Goal: Check status

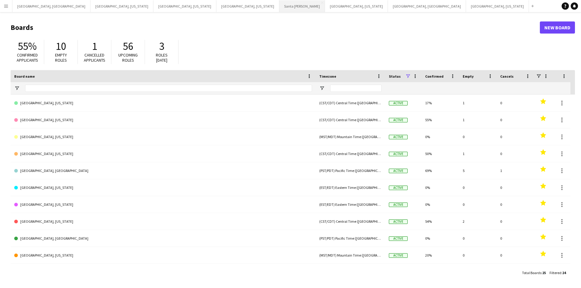
click at [279, 7] on button "Santa [PERSON_NAME] Close" at bounding box center [302, 6] width 46 height 12
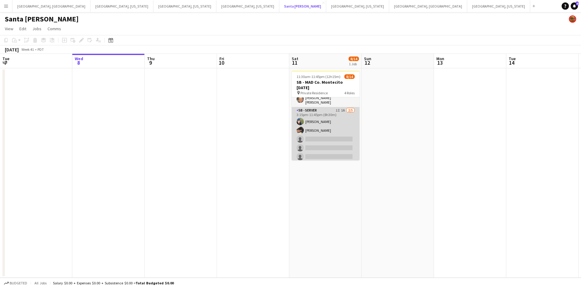
scroll to position [107, 0]
click at [335, 151] on app-card-role "SB - Server 1I 1A [DATE] 3:15pm-11:45pm (8h30m) [PERSON_NAME] [PERSON_NAME] sin…" at bounding box center [326, 134] width 68 height 56
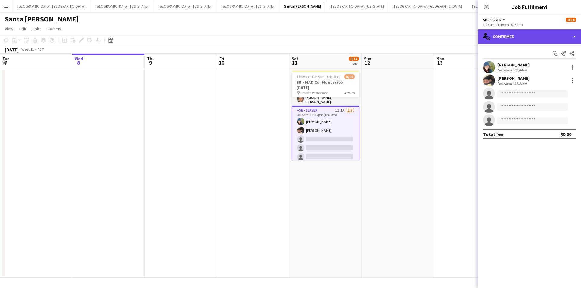
click at [572, 36] on div "single-neutral-actions-check-2 Confirmed" at bounding box center [529, 36] width 103 height 15
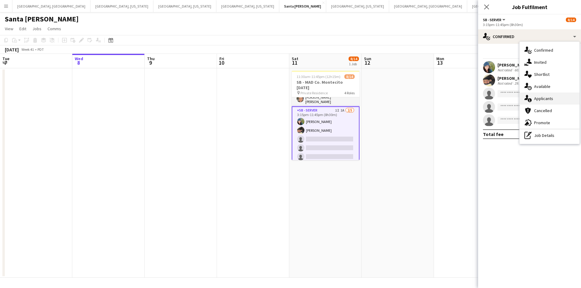
click at [552, 95] on div "single-neutral-actions-information Applicants" at bounding box center [549, 99] width 60 height 12
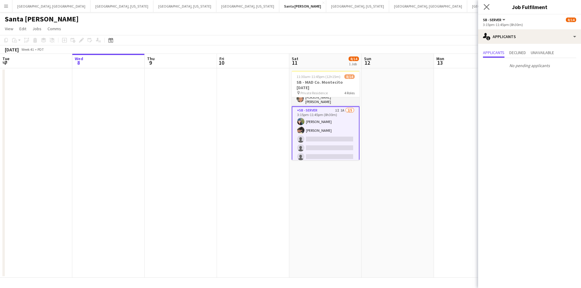
click at [483, 5] on app-icon "Close pop-in" at bounding box center [486, 7] width 9 height 9
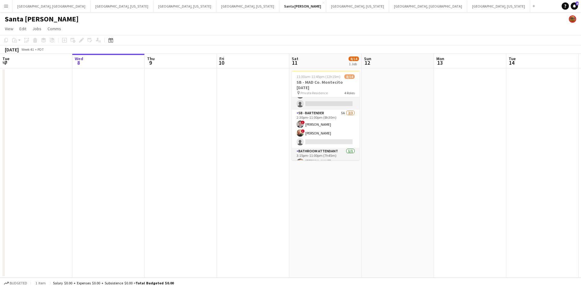
scroll to position [0, 0]
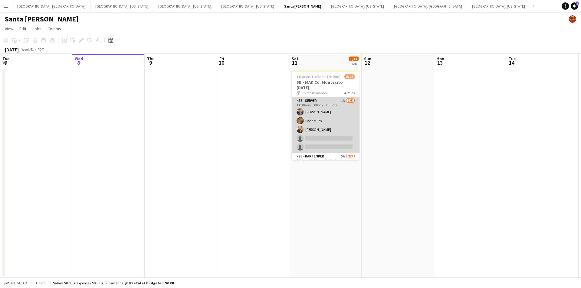
click at [318, 147] on app-card-role "SB - Server 1A [DATE] 11:30am-8:00pm (8h30m) [PERSON_NAME] Hope Miles [PERSON_N…" at bounding box center [326, 125] width 68 height 56
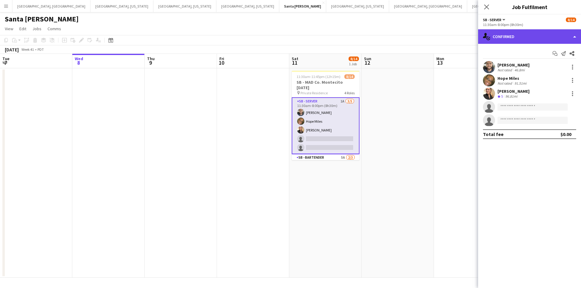
click at [573, 34] on div "single-neutral-actions-check-2 Confirmed" at bounding box center [529, 36] width 103 height 15
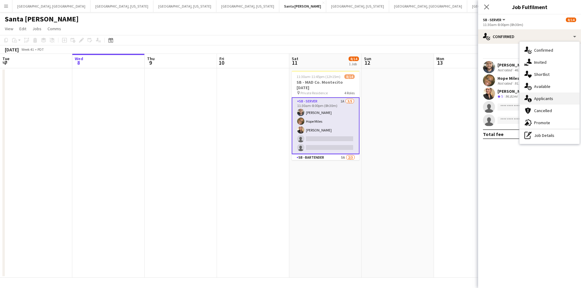
click at [554, 103] on div "single-neutral-actions-information Applicants" at bounding box center [549, 99] width 60 height 12
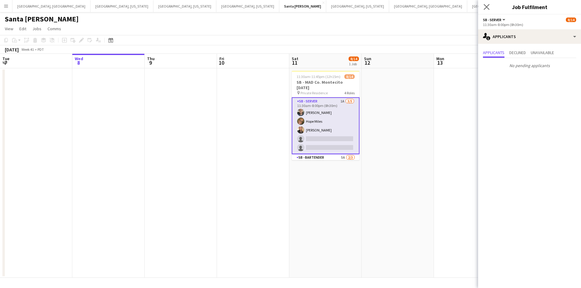
click at [483, 8] on app-icon "Close pop-in" at bounding box center [486, 7] width 9 height 9
